Goal: Connect with others: Connect with others

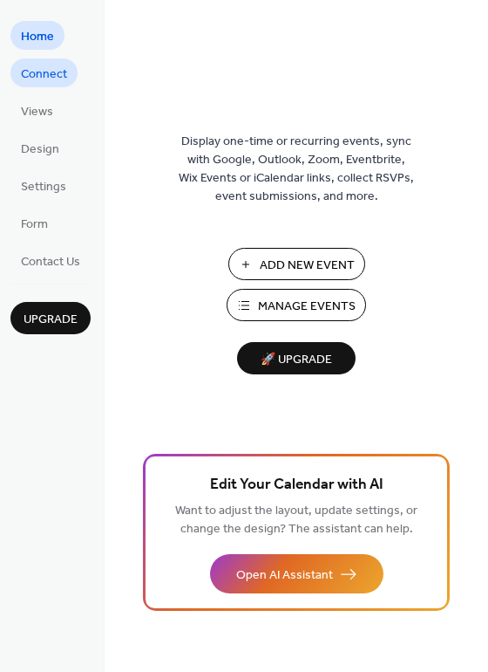
click at [37, 67] on span "Connect" at bounding box center [44, 74] width 46 height 18
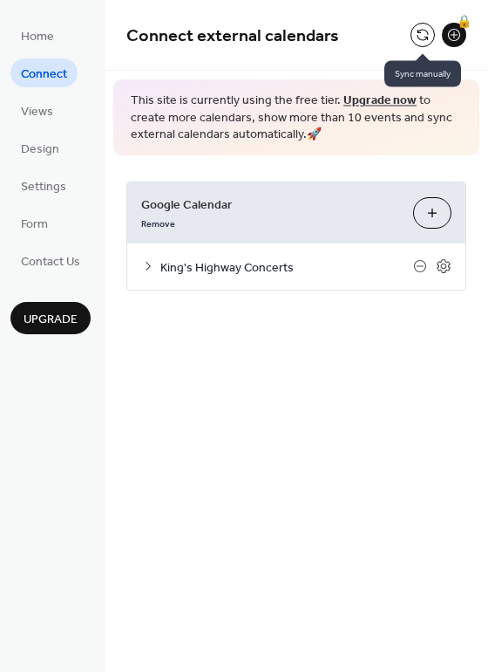
click at [423, 37] on button at bounding box center [423, 35] width 24 height 24
